Goal: Task Accomplishment & Management: Use online tool/utility

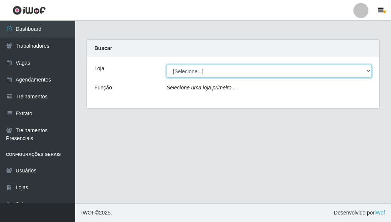
click at [369, 70] on select "[Selecione...] [GEOGRAPHIC_DATA] - Shopping [GEOGRAPHIC_DATA]" at bounding box center [269, 71] width 205 height 13
select select "424"
click at [167, 65] on select "[Selecione...] [GEOGRAPHIC_DATA] - Shopping [GEOGRAPHIC_DATA]" at bounding box center [269, 71] width 205 height 13
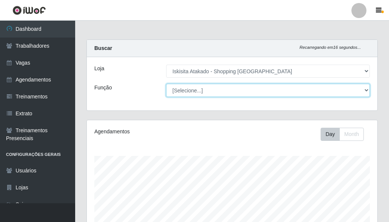
click at [368, 90] on select "[Selecione...] Auxiliar de Estacionamento Auxiliar de Estacionamento + Auxiliar…" at bounding box center [268, 90] width 204 height 13
select select "72"
click at [166, 84] on select "[Selecione...] Auxiliar de Estacionamento Auxiliar de Estacionamento + Auxiliar…" at bounding box center [268, 90] width 204 height 13
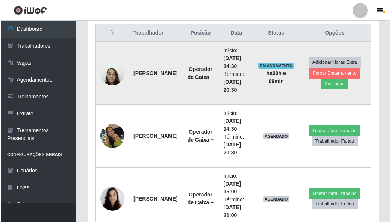
scroll to position [301, 0]
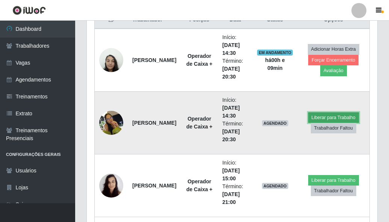
click at [332, 118] on button "Liberar para Trabalho" at bounding box center [333, 117] width 51 height 11
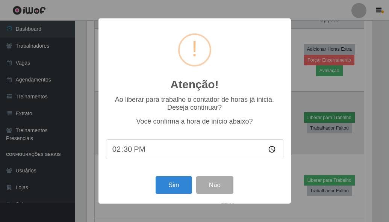
scroll to position [156, 287]
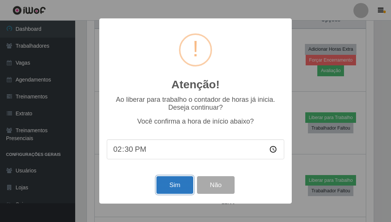
click at [170, 188] on button "Sim" at bounding box center [174, 185] width 36 height 18
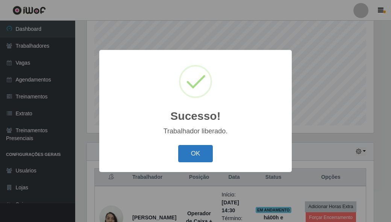
click at [191, 159] on button "OK" at bounding box center [195, 154] width 35 height 18
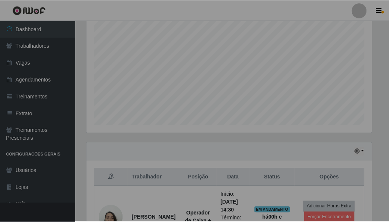
scroll to position [156, 291]
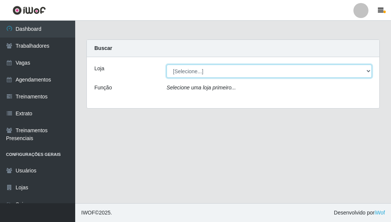
click at [367, 71] on select "[Selecione...] [GEOGRAPHIC_DATA] - Shopping [GEOGRAPHIC_DATA]" at bounding box center [269, 71] width 205 height 13
select select "424"
click at [167, 65] on select "[Selecione...] [GEOGRAPHIC_DATA] - Shopping [GEOGRAPHIC_DATA]" at bounding box center [269, 71] width 205 height 13
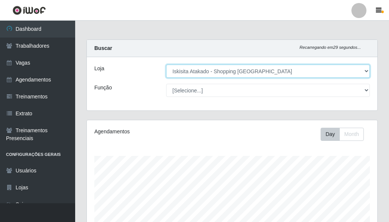
scroll to position [156, 291]
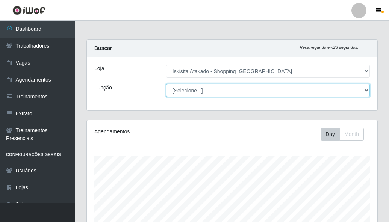
click at [366, 89] on select "[Selecione...] Auxiliar de Estacionamento Auxiliar de Estacionamento + Auxiliar…" at bounding box center [268, 90] width 204 height 13
select select "72"
click at [166, 84] on select "[Selecione...] Auxiliar de Estacionamento Auxiliar de Estacionamento + Auxiliar…" at bounding box center [268, 90] width 204 height 13
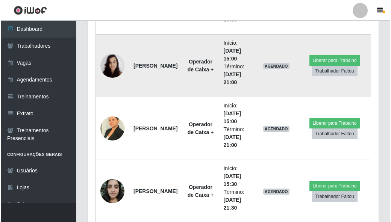
scroll to position [445, 0]
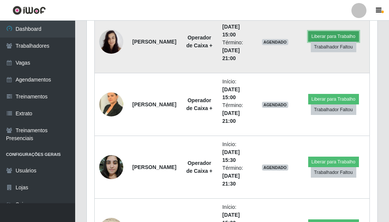
click at [344, 36] on button "Liberar para Trabalho" at bounding box center [333, 36] width 51 height 11
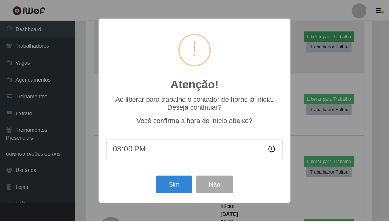
scroll to position [156, 287]
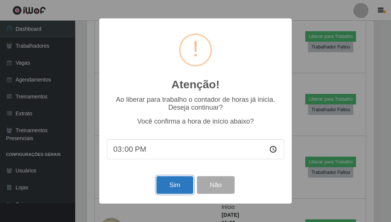
click at [177, 191] on button "Sim" at bounding box center [174, 185] width 36 height 18
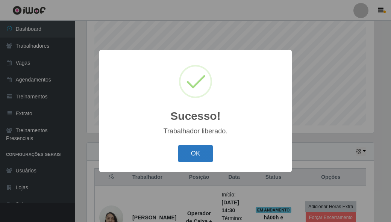
click at [205, 152] on button "OK" at bounding box center [195, 154] width 35 height 18
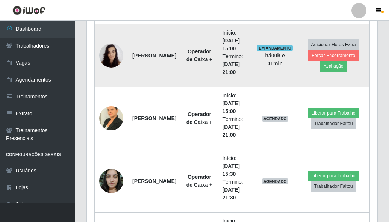
scroll to position [444, 0]
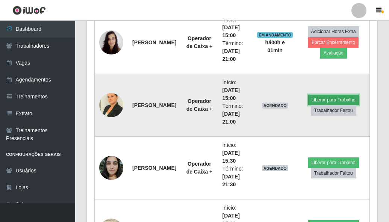
click at [343, 100] on button "Liberar para Trabalho" at bounding box center [333, 100] width 51 height 11
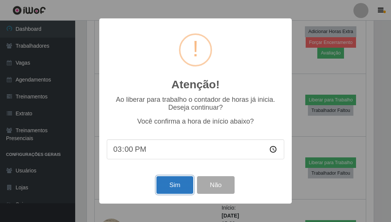
click at [174, 186] on button "Sim" at bounding box center [174, 185] width 36 height 18
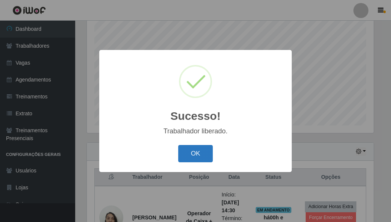
click at [192, 158] on button "OK" at bounding box center [195, 154] width 35 height 18
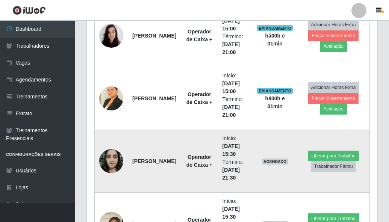
scroll to position [444, 0]
